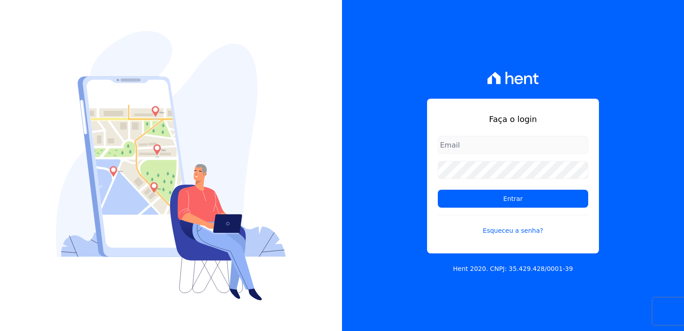
click at [511, 139] on input "email" at bounding box center [513, 145] width 151 height 18
type input "[PERSON_NAME][EMAIL_ADDRESS][DOMAIN_NAME]"
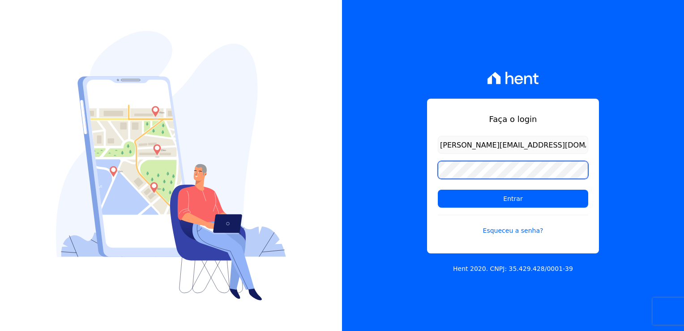
click at [438, 189] on input "Entrar" at bounding box center [513, 198] width 151 height 18
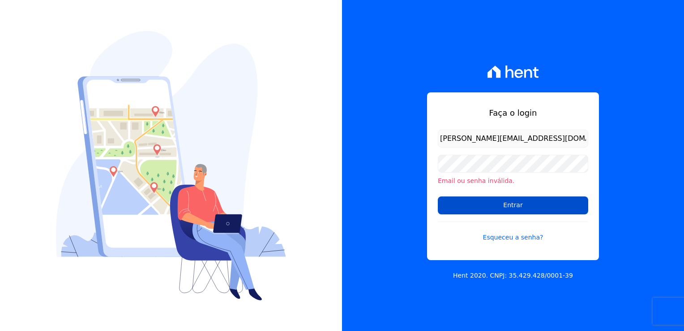
click at [520, 210] on input "Entrar" at bounding box center [513, 205] width 151 height 18
click at [495, 200] on input "Entrar" at bounding box center [513, 205] width 151 height 18
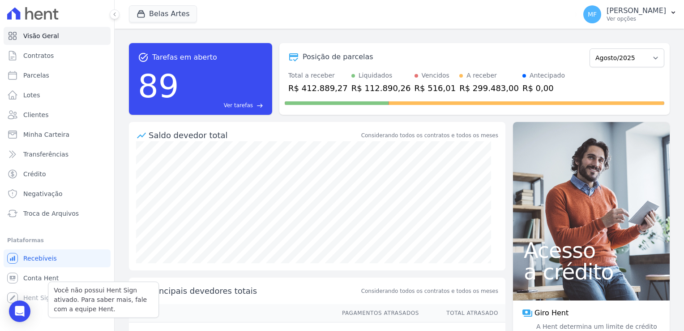
click at [45, 304] on div "Você não possui Hent Sign ativado. Para saber mais, fale com a equipe Hent. Hen…" at bounding box center [57, 297] width 107 height 18
click at [34, 274] on span "Conta Hent" at bounding box center [40, 277] width 35 height 9
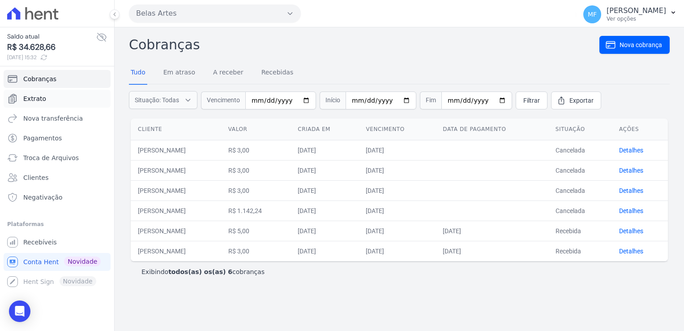
click at [34, 95] on span "Extrato" at bounding box center [34, 98] width 23 height 9
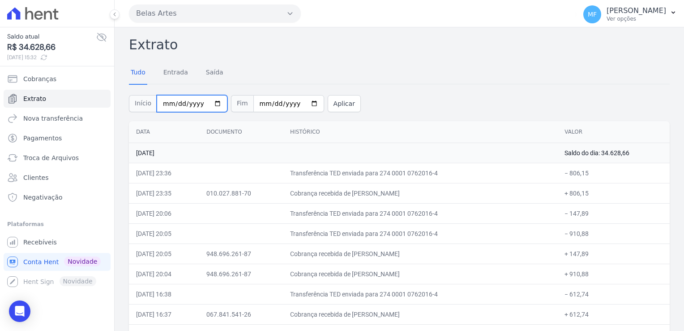
click at [208, 101] on input "2025-08-01" at bounding box center [192, 103] width 71 height 17
type input "2025-07-01"
click at [301, 105] on input "2025-08-10" at bounding box center [289, 103] width 71 height 17
type input "2025-07-31"
click at [210, 73] on link "Saída" at bounding box center [214, 72] width 21 height 23
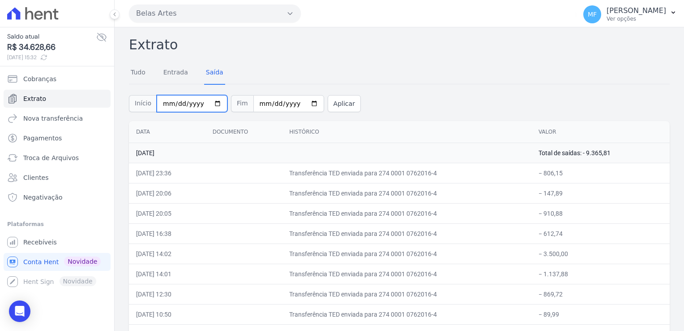
click at [214, 107] on input "2025-08-01" at bounding box center [192, 103] width 71 height 17
click at [207, 103] on input "2025-08-01" at bounding box center [192, 103] width 71 height 17
type input "2025-07-01"
click at [302, 107] on input "2025-08-10" at bounding box center [289, 103] width 71 height 17
type input "2025-07-31"
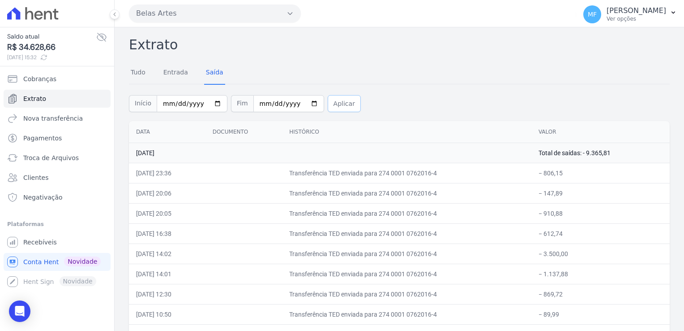
click at [328, 102] on button "Aplicar" at bounding box center [344, 103] width 33 height 17
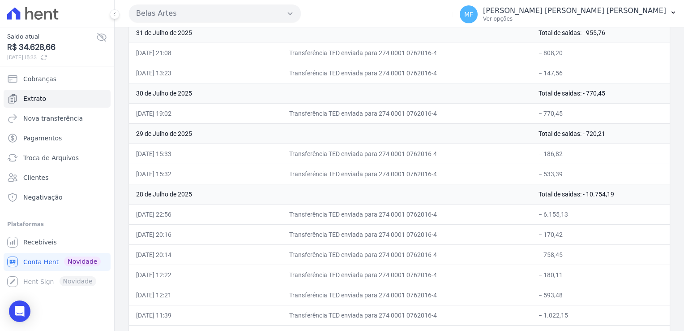
scroll to position [45, 0]
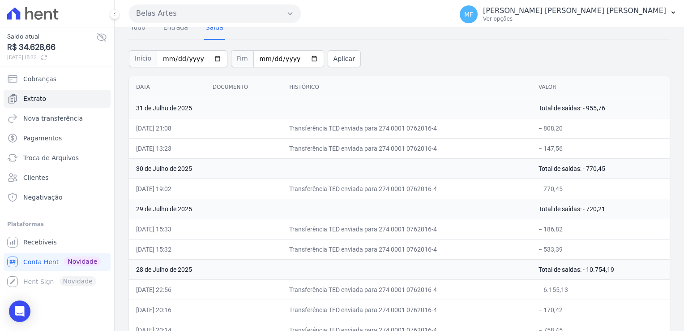
click at [449, 174] on td "30 de Julho de 2025" at bounding box center [330, 168] width 403 height 20
drag, startPoint x: 607, startPoint y: 106, endPoint x: 586, endPoint y: 107, distance: 20.6
click at [586, 107] on td "Total de saídas: - 955,76" at bounding box center [601, 108] width 138 height 20
copy td "955,76"
